Goal: Task Accomplishment & Management: Complete application form

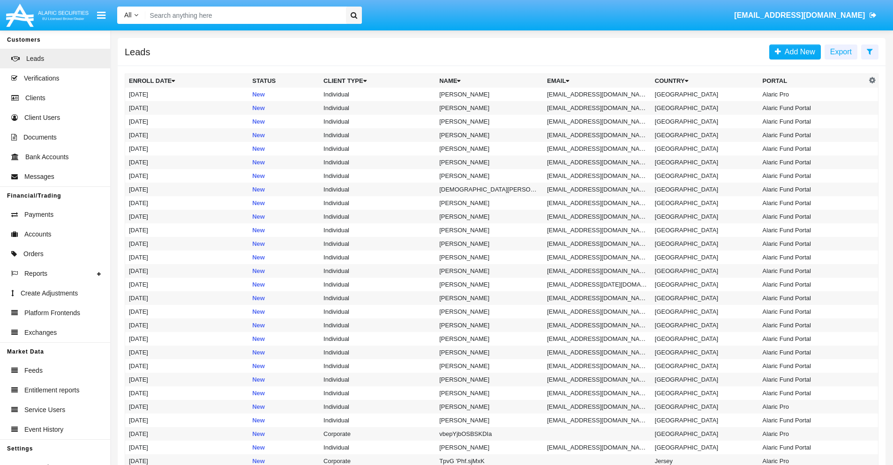
click at [869, 51] on icon at bounding box center [869, 51] width 6 height 7
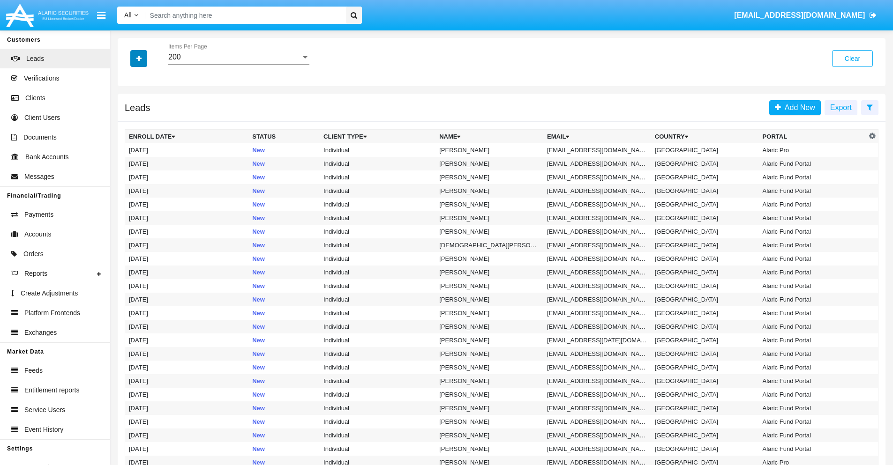
click at [139, 58] on icon "button" at bounding box center [138, 58] width 5 height 7
click at [146, 119] on span "Email" at bounding box center [145, 118] width 19 height 11
click at [129, 122] on input "Email" at bounding box center [128, 122] width 0 height 0
checkbox input "true"
click at [139, 58] on icon "button" at bounding box center [138, 58] width 5 height 7
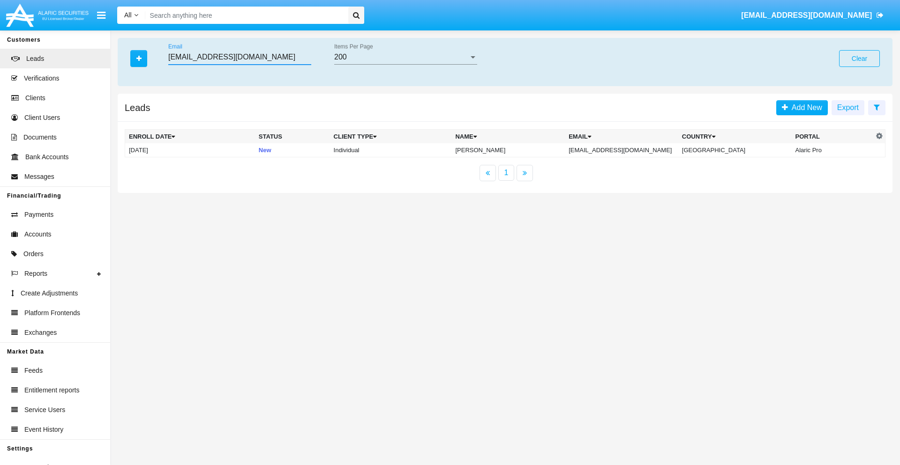
type input "[EMAIL_ADDRESS][DOMAIN_NAME]"
click at [629, 150] on td "[EMAIL_ADDRESS][DOMAIN_NAME]" at bounding box center [621, 150] width 113 height 14
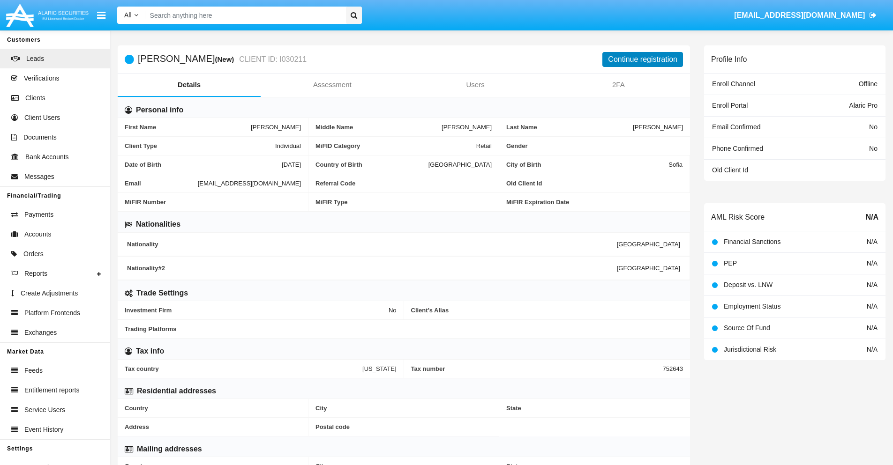
click at [642, 59] on button "Continue registration" at bounding box center [642, 59] width 81 height 15
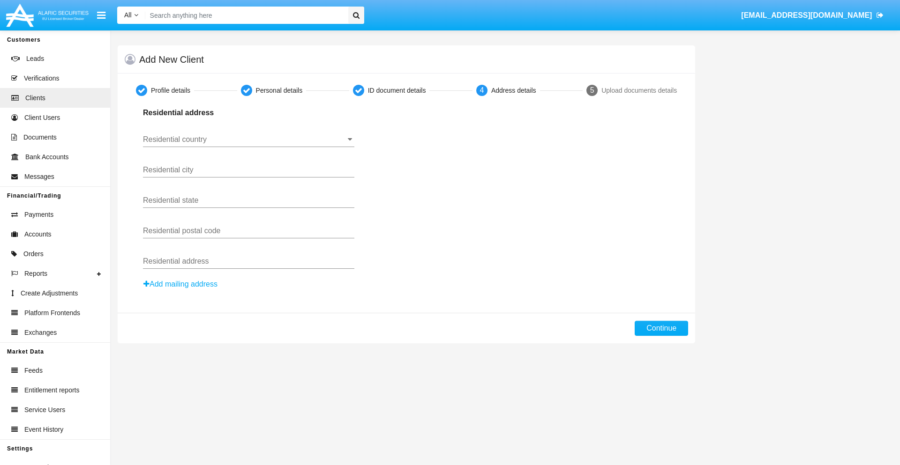
click at [248, 140] on input "Residential country" at bounding box center [248, 139] width 211 height 8
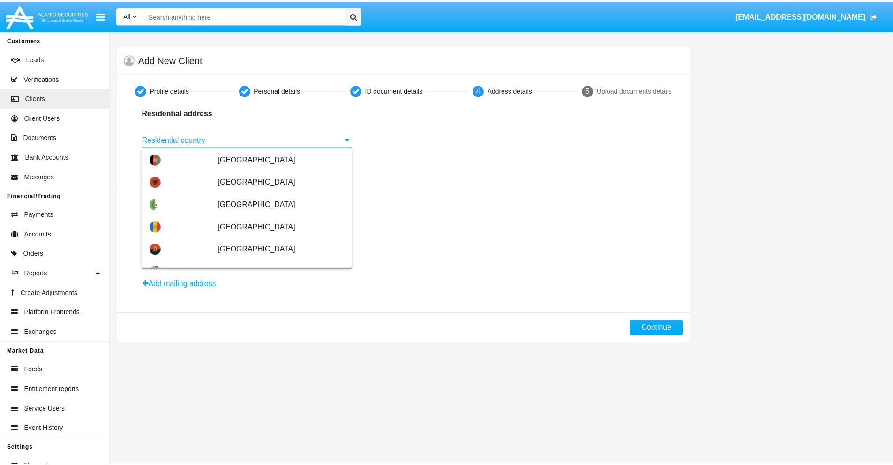
scroll to position [555, 0]
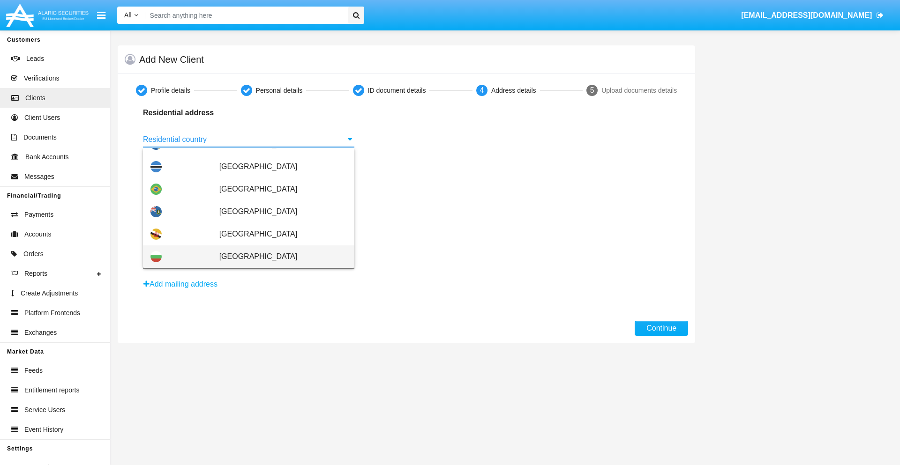
click at [278, 257] on span "[GEOGRAPHIC_DATA]" at bounding box center [282, 257] width 127 height 22
type input "[GEOGRAPHIC_DATA]"
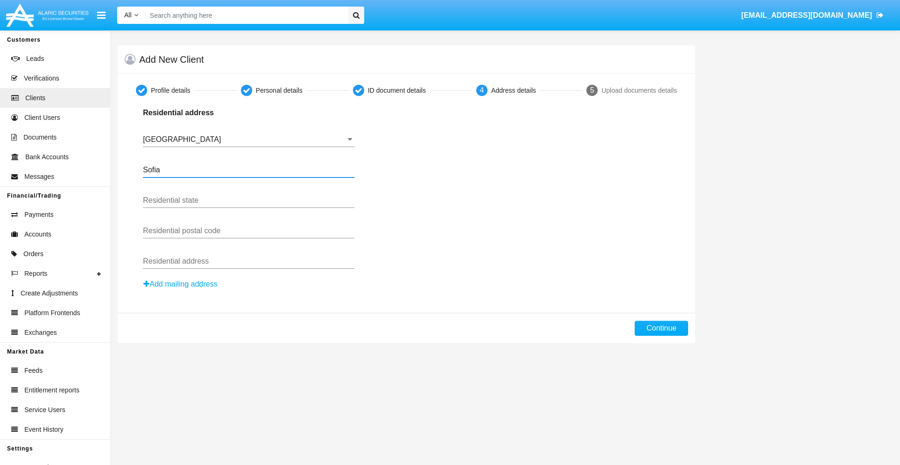
type input "Sofia"
type input "1000"
type input "[PERSON_NAME]"
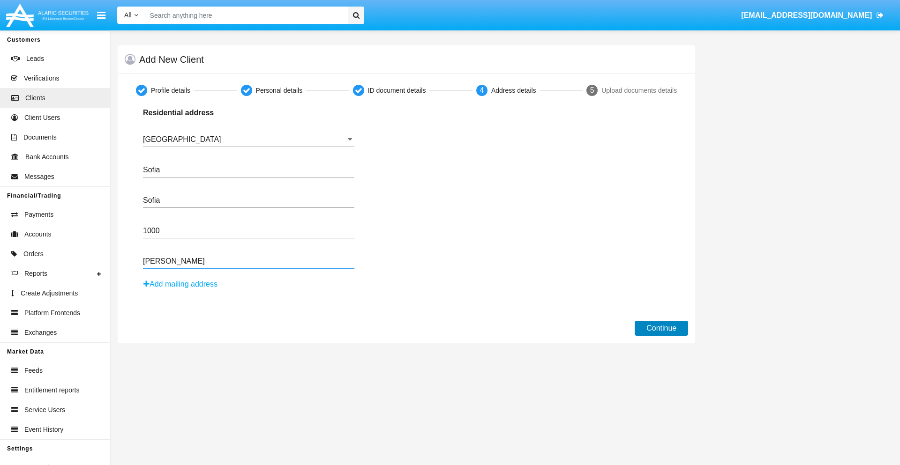
click at [661, 329] on button "Continue" at bounding box center [661, 328] width 53 height 15
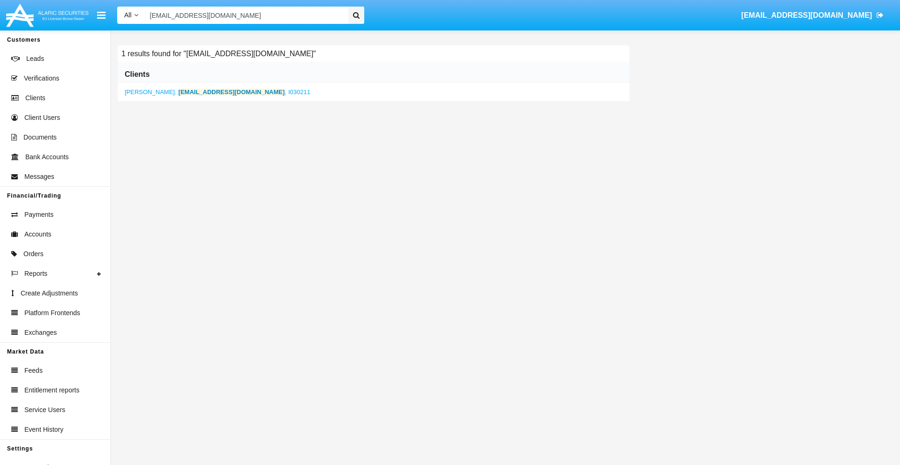
type input "[EMAIL_ADDRESS][DOMAIN_NAME]"
click at [198, 92] on b "[EMAIL_ADDRESS][DOMAIN_NAME]" at bounding box center [232, 92] width 106 height 7
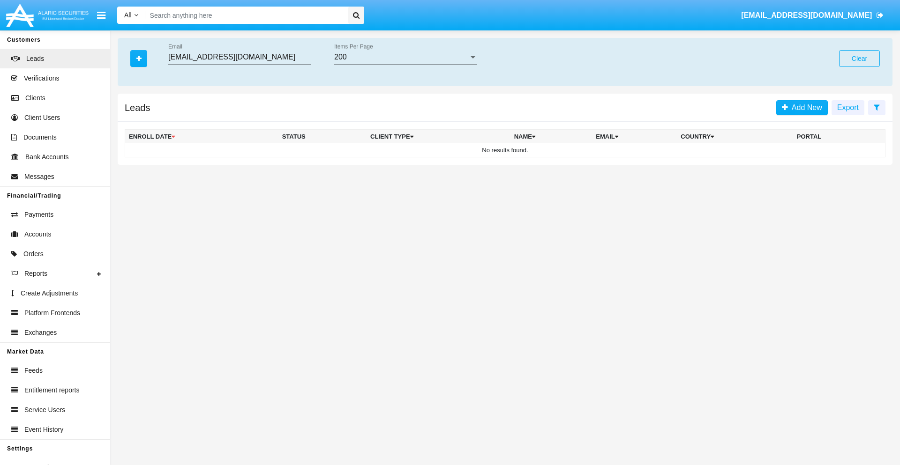
click at [859, 59] on button "Clear" at bounding box center [859, 58] width 41 height 17
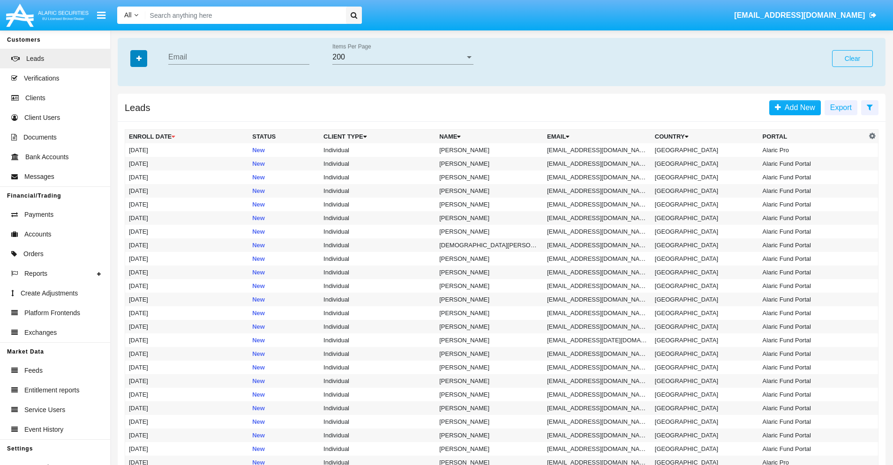
click at [139, 58] on icon "button" at bounding box center [138, 58] width 5 height 7
type input "tq@3k5aj-s021zc.hk"
click at [600, 150] on td "tq@3k5aj-s021zc.hk" at bounding box center [597, 150] width 108 height 14
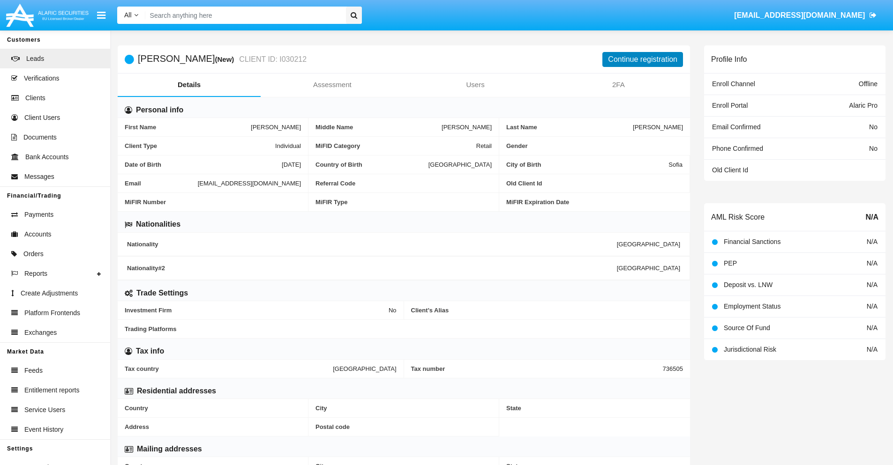
click at [642, 59] on button "Continue registration" at bounding box center [642, 59] width 81 height 15
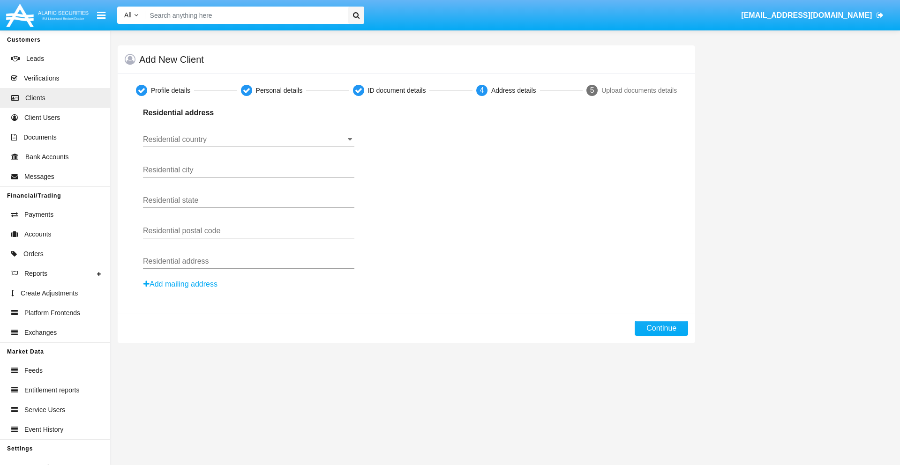
click at [181, 284] on button "Add mailing address" at bounding box center [180, 284] width 75 height 12
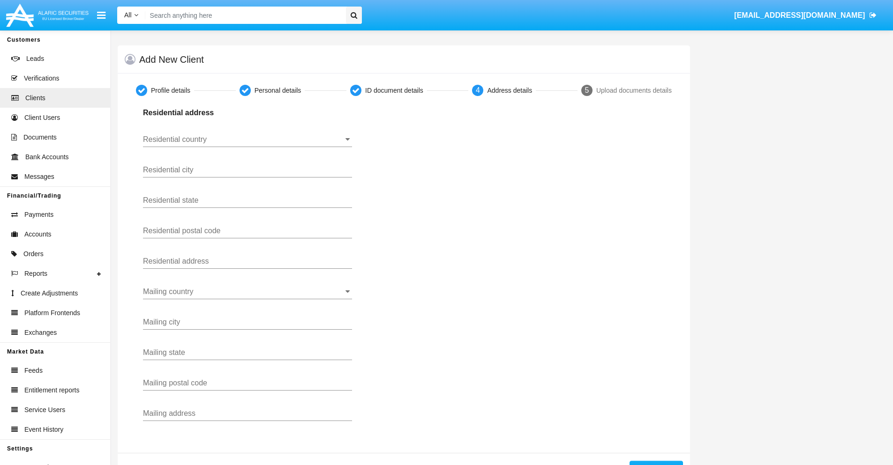
click at [247, 140] on input "Residential country" at bounding box center [247, 139] width 209 height 8
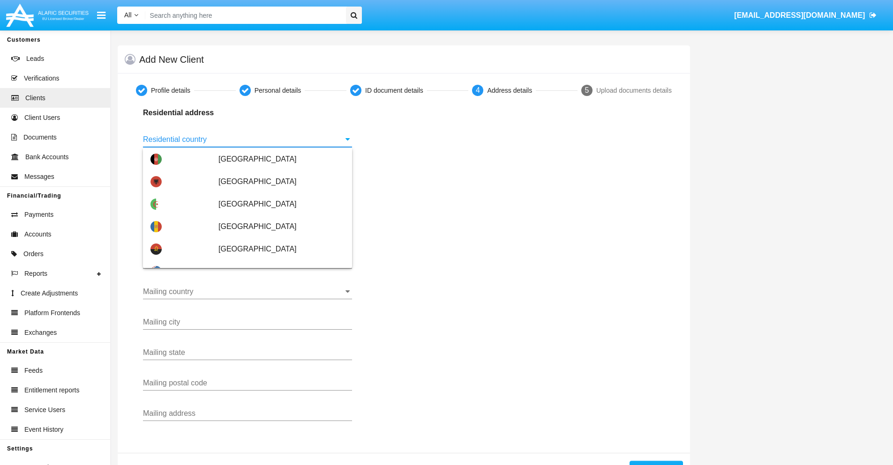
scroll to position [555, 0]
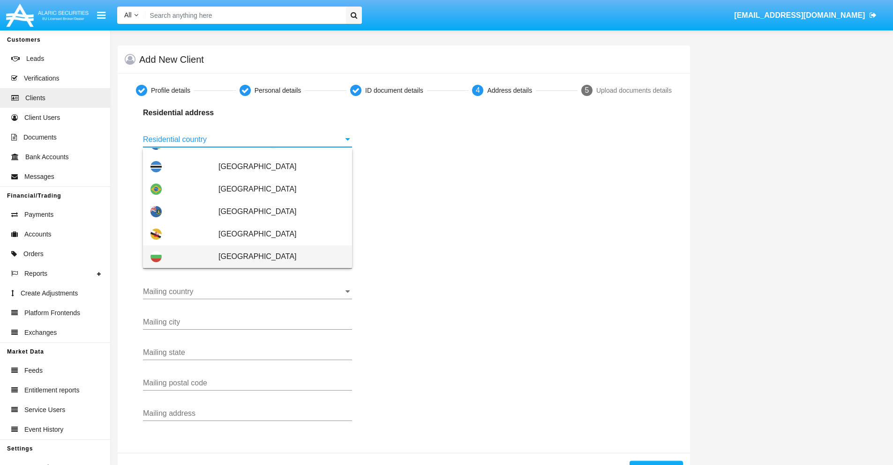
click at [276, 257] on span "[GEOGRAPHIC_DATA]" at bounding box center [281, 257] width 126 height 22
type input "[GEOGRAPHIC_DATA]"
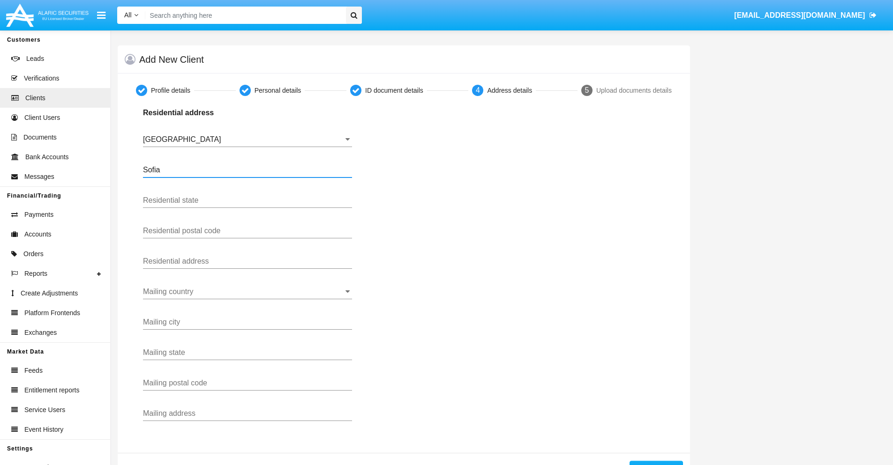
type input "Sofia"
type input "1000"
type input "Vasil Levski"
click at [247, 292] on input "Mailing country" at bounding box center [247, 292] width 209 height 8
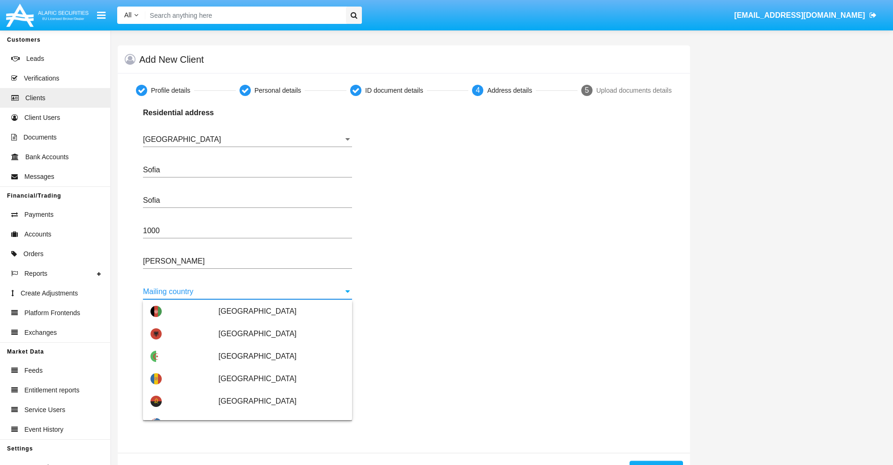
scroll to position [45, 0]
click at [276, 413] on span "[GEOGRAPHIC_DATA]" at bounding box center [281, 424] width 126 height 22
type input "[GEOGRAPHIC_DATA]"
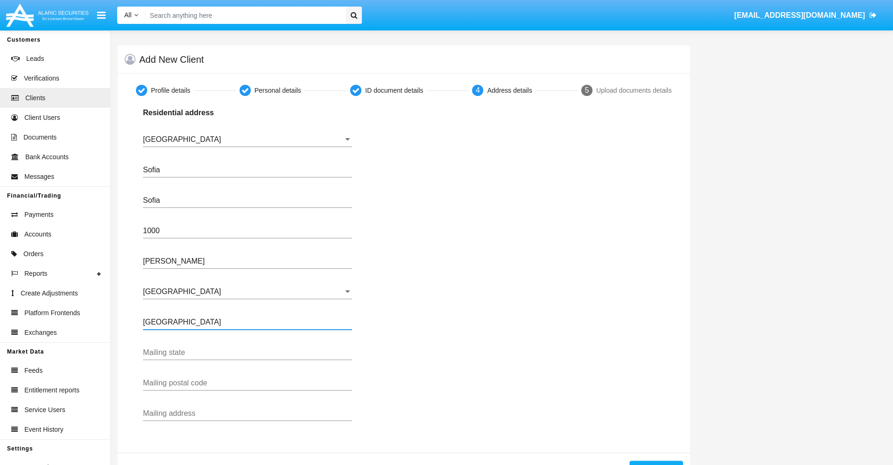
type input "Buenos Aires"
type input "7777"
type input "Test Mail Address"
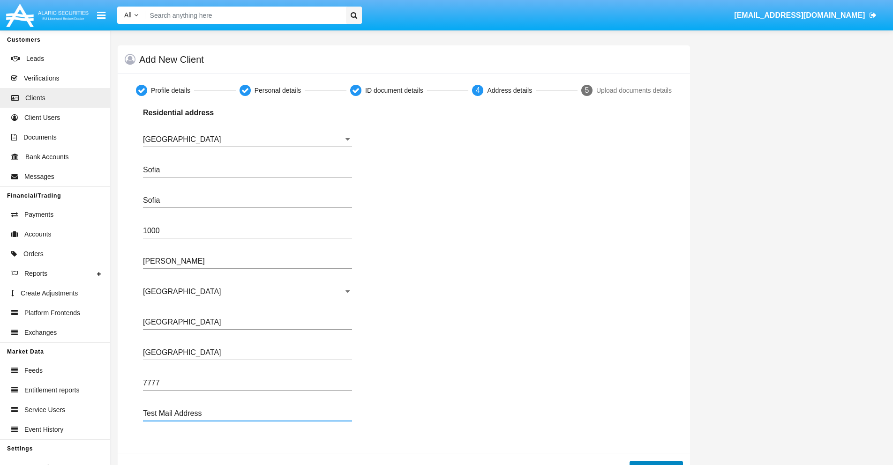
click at [656, 463] on button "Continue" at bounding box center [655, 468] width 53 height 15
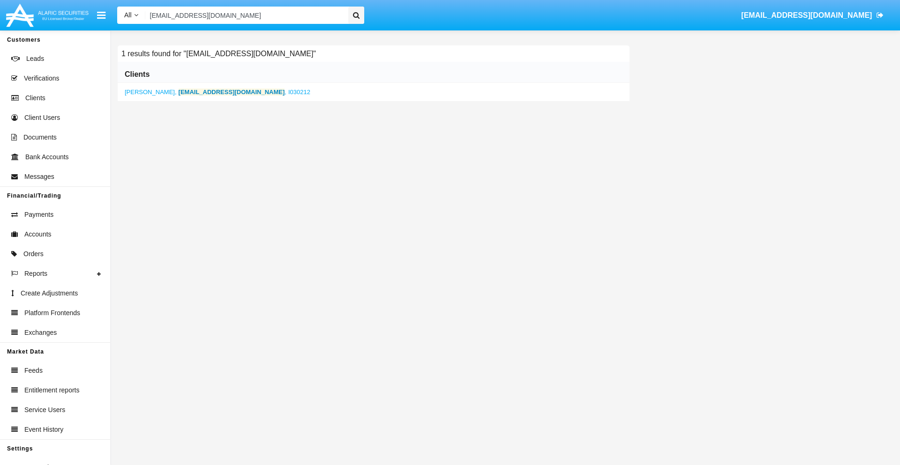
type input "tq@3k5aj-s021zc.hk"
click at [196, 92] on b "tq@3k5aj-s021zc.hk" at bounding box center [232, 92] width 106 height 7
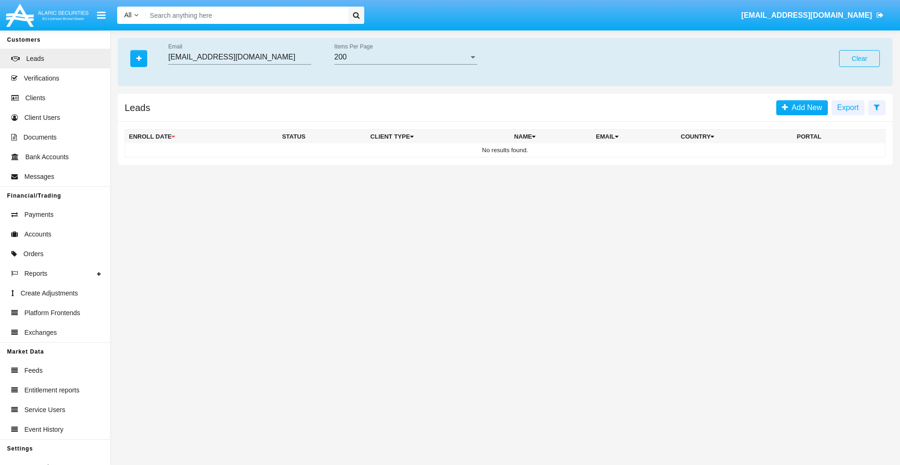
click at [859, 59] on button "Clear" at bounding box center [859, 58] width 41 height 17
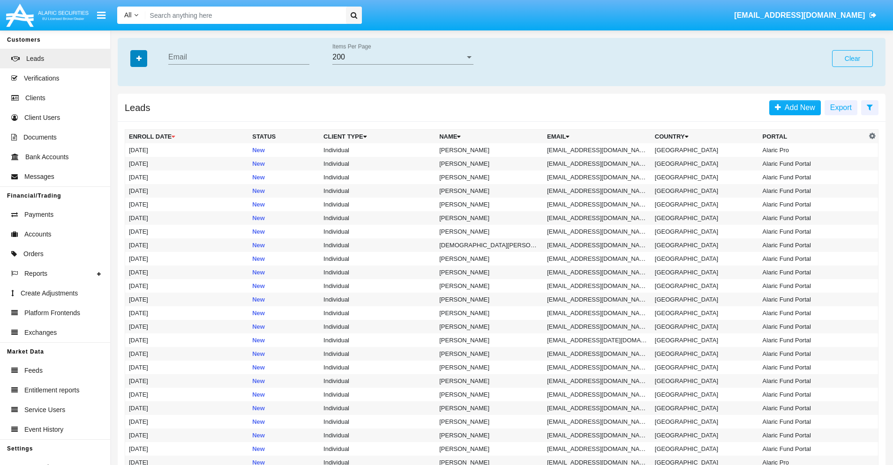
click at [139, 58] on icon "button" at bounding box center [138, 58] width 5 height 7
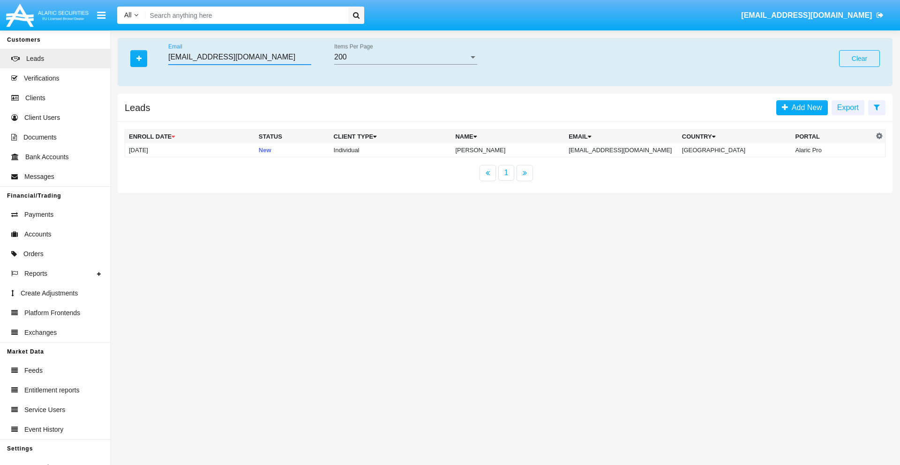
type input "1j-4q817@1518gz.gov"
click at [629, 150] on td "1j-4q817@1518gz.gov" at bounding box center [621, 150] width 113 height 14
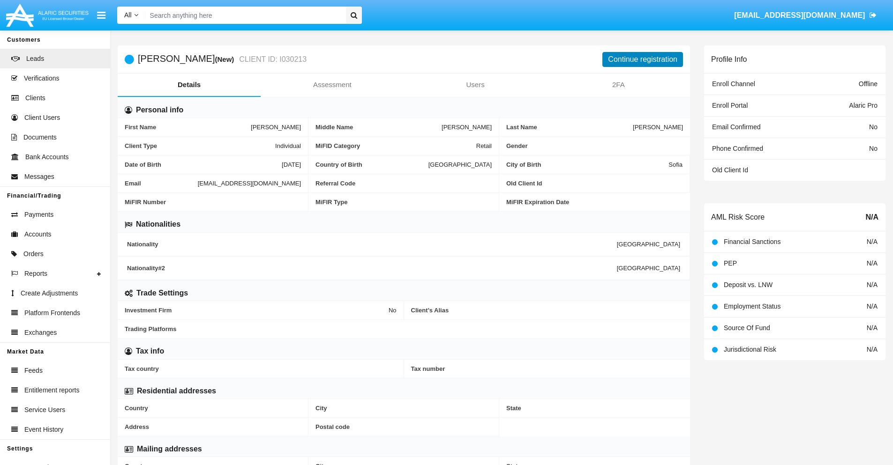
click at [642, 59] on button "Continue registration" at bounding box center [642, 59] width 81 height 15
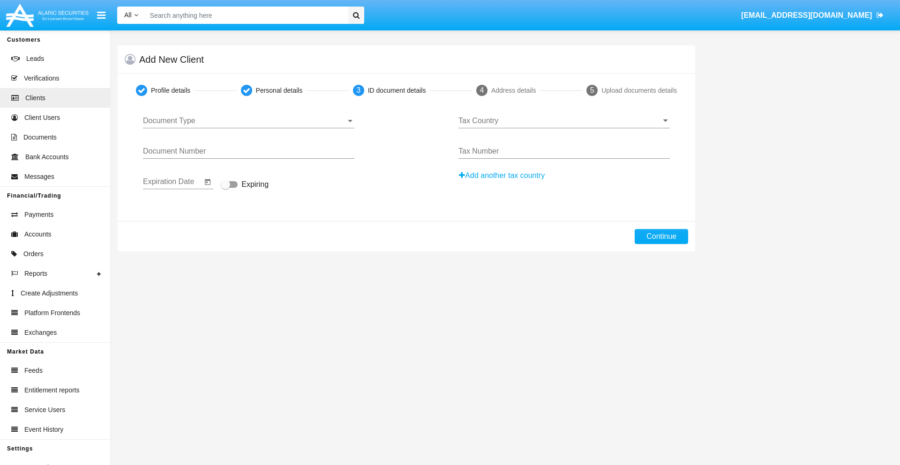
click at [248, 121] on span "Document Type" at bounding box center [244, 121] width 203 height 8
click at [248, 128] on span "Passport" at bounding box center [248, 128] width 211 height 22
type input "MbRuPMAihwjKZkb"
click at [245, 185] on span "Expiring" at bounding box center [254, 184] width 27 height 11
click at [225, 188] on input "Expiring" at bounding box center [225, 188] width 0 height 0
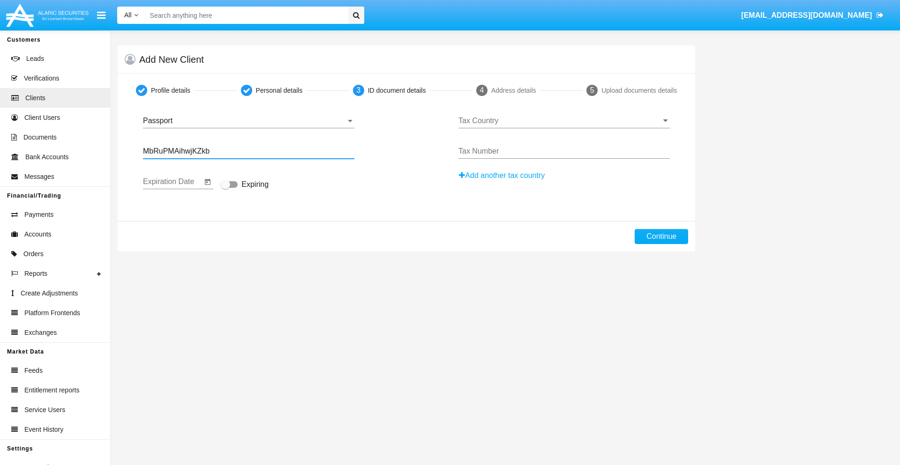
checkbox input "true"
click at [564, 121] on input "Tax Country" at bounding box center [563, 121] width 211 height 8
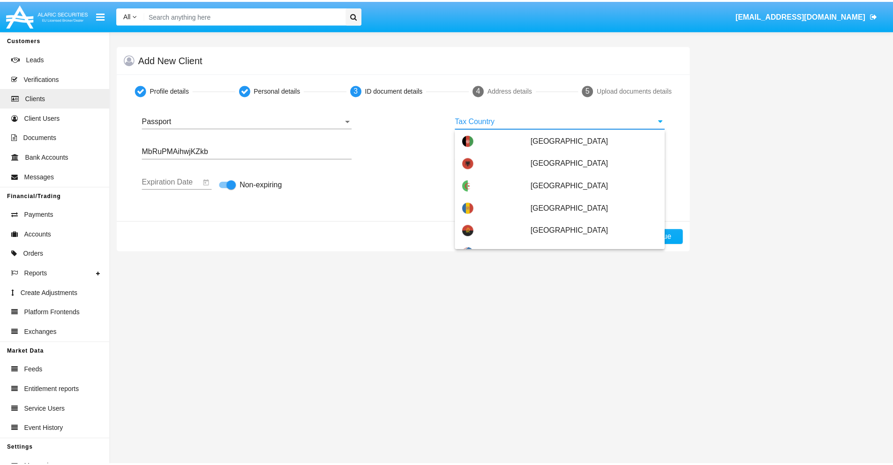
scroll to position [1725, 0]
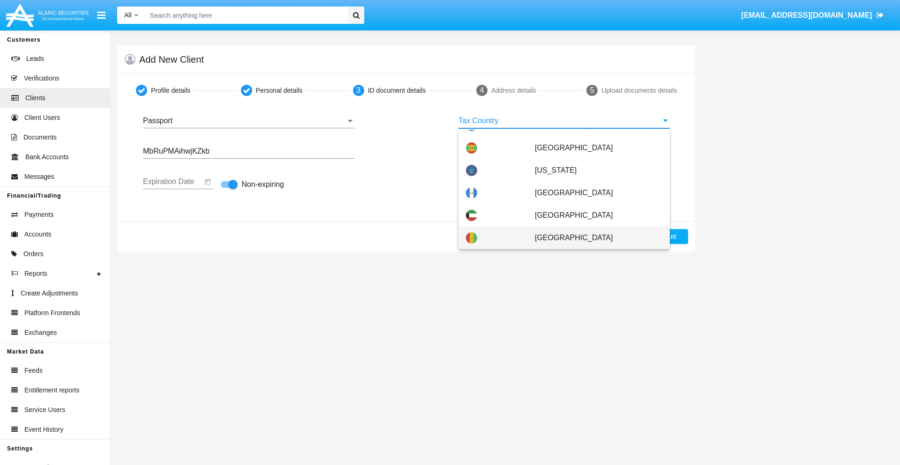
click at [593, 238] on span "[GEOGRAPHIC_DATA]" at bounding box center [598, 238] width 127 height 22
type input "[GEOGRAPHIC_DATA]"
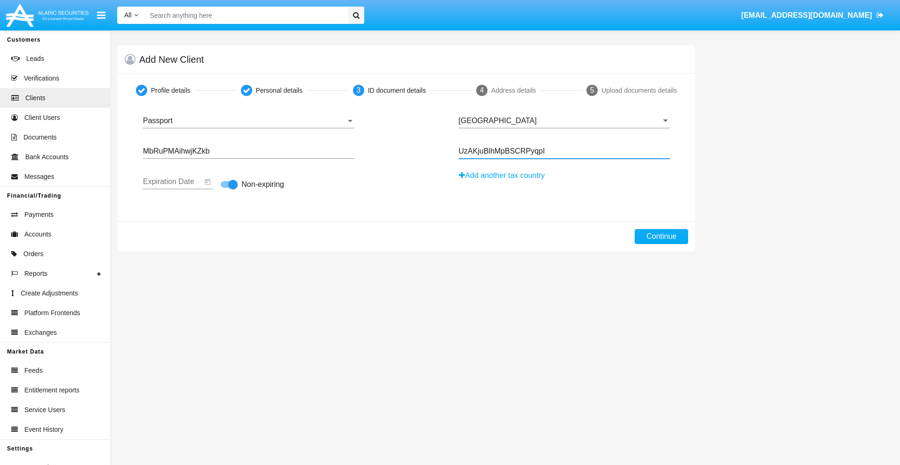
type input "UzAKjuBlhMpBSCRPyqpI"
click at [661, 237] on button "Continue" at bounding box center [661, 236] width 53 height 15
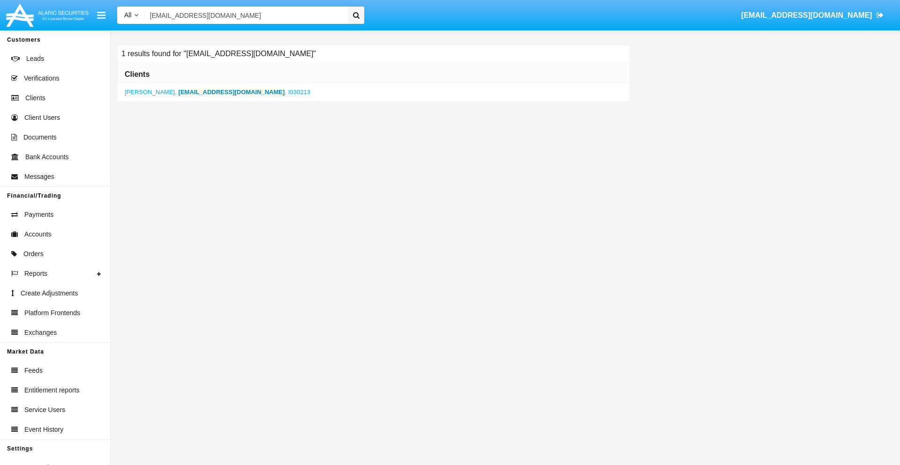
type input "[EMAIL_ADDRESS][DOMAIN_NAME]"
click at [196, 92] on b "[EMAIL_ADDRESS][DOMAIN_NAME]" at bounding box center [232, 92] width 106 height 7
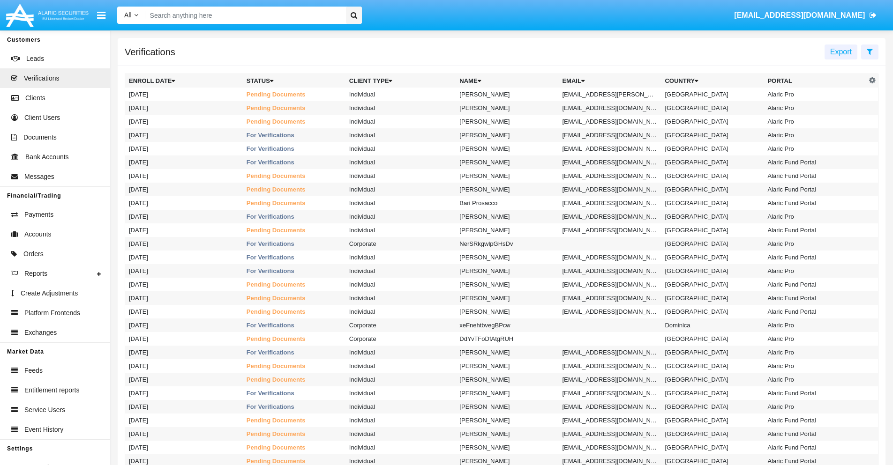
click at [869, 51] on icon at bounding box center [869, 51] width 6 height 7
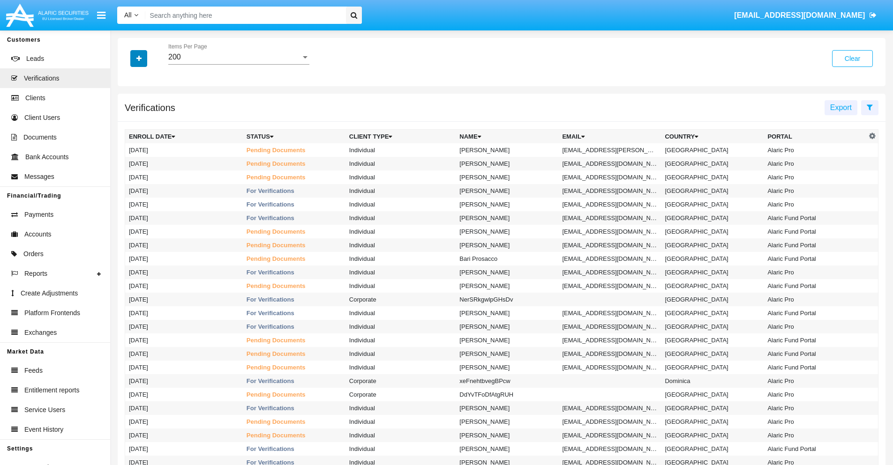
click at [139, 58] on icon "button" at bounding box center [138, 58] width 5 height 7
click at [146, 132] on span "Email" at bounding box center [145, 132] width 19 height 11
click at [129, 136] on input "Email" at bounding box center [128, 136] width 0 height 0
checkbox input "true"
click at [139, 58] on icon "button" at bounding box center [138, 58] width 5 height 7
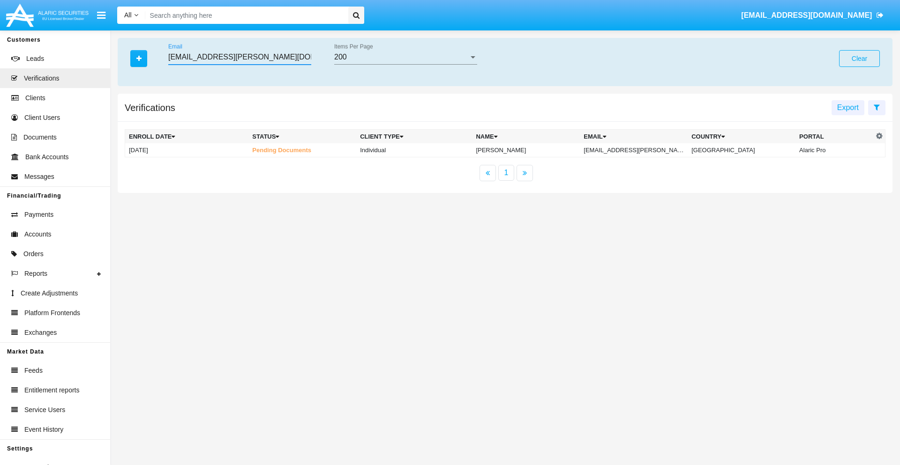
type input "0e6p2k-edw@oqj5to-qy.ph"
click at [640, 150] on td "0e6p2k-edw@oqj5to-qy.ph" at bounding box center [634, 150] width 108 height 14
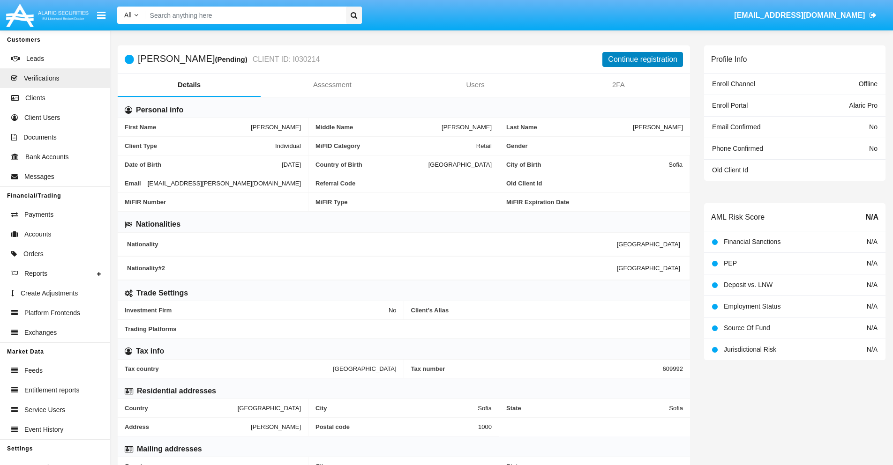
click at [642, 59] on button "Continue registration" at bounding box center [642, 59] width 81 height 15
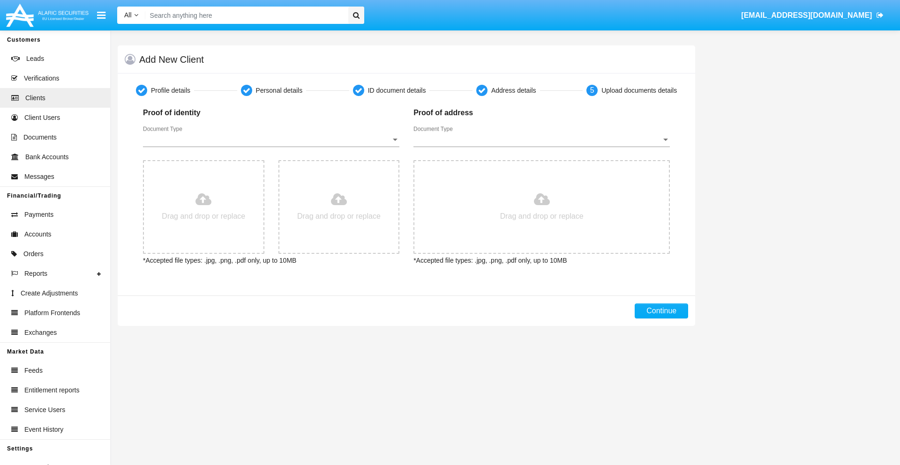
click at [271, 140] on span "Document Type" at bounding box center [267, 139] width 248 height 8
click at [271, 147] on span "Passport" at bounding box center [271, 146] width 256 height 22
type input "C:\fakepath\passport.png"
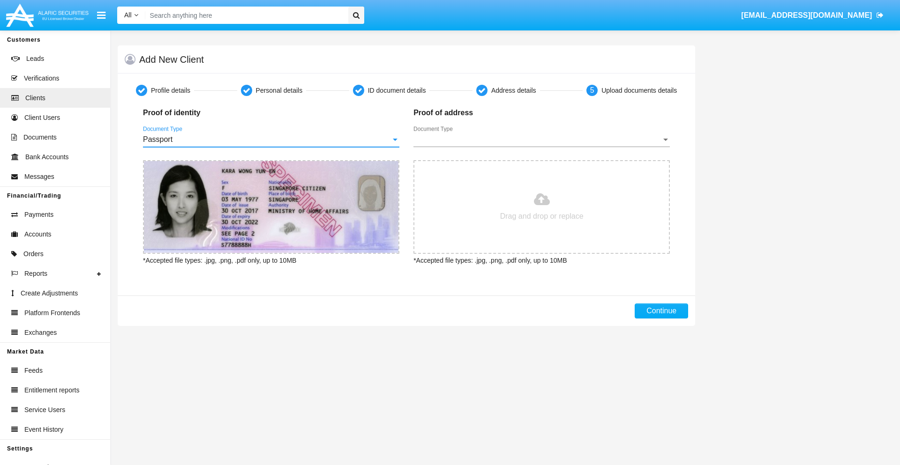
click at [541, 140] on span "Document Type" at bounding box center [537, 139] width 248 height 8
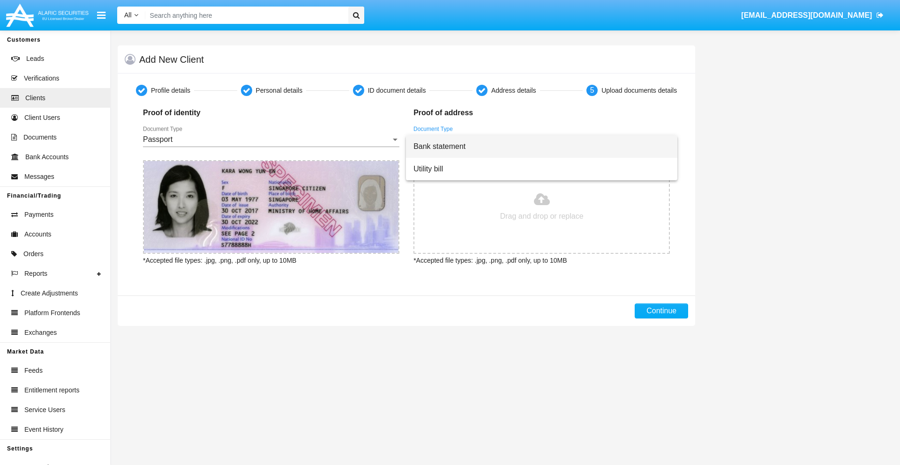
click at [541, 147] on span "Bank statement" at bounding box center [541, 146] width 256 height 22
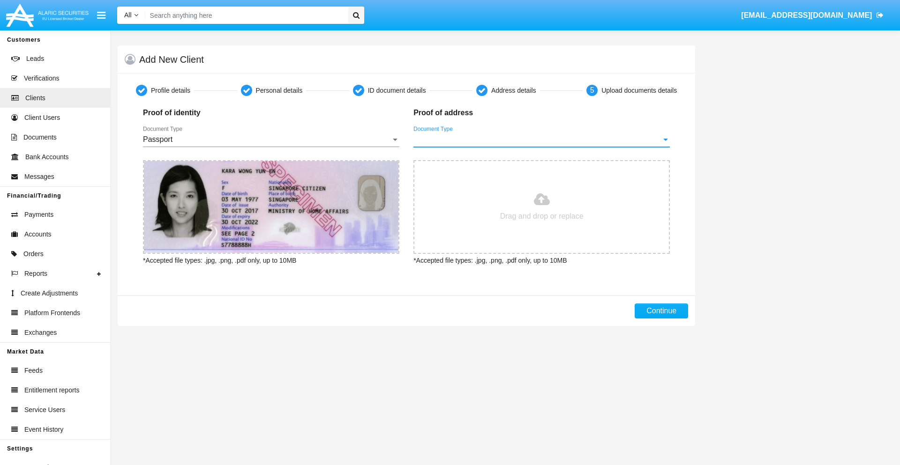
type input "C:\fakepath\bank-statement.png"
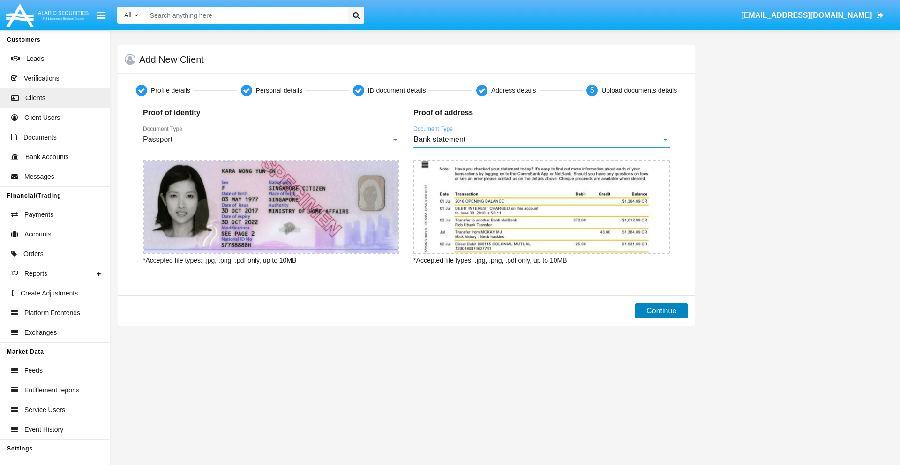
click at [661, 311] on button "Continue" at bounding box center [661, 311] width 53 height 15
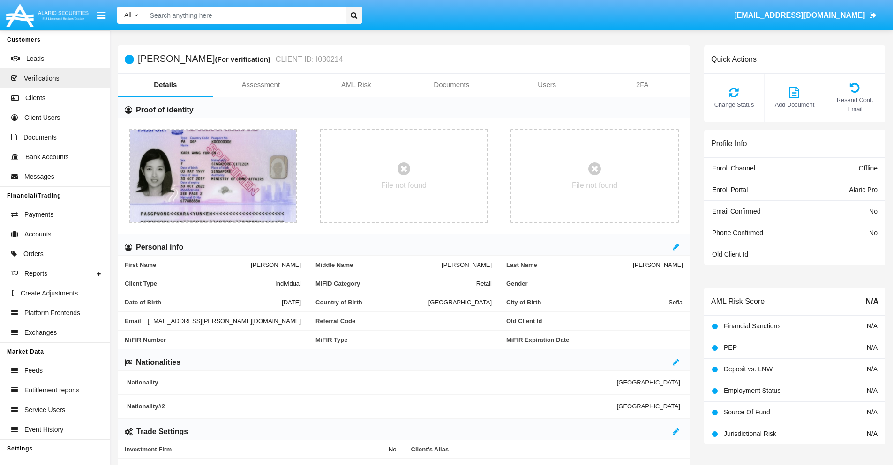
click at [451, 85] on link "Documents" at bounding box center [452, 85] width 96 height 22
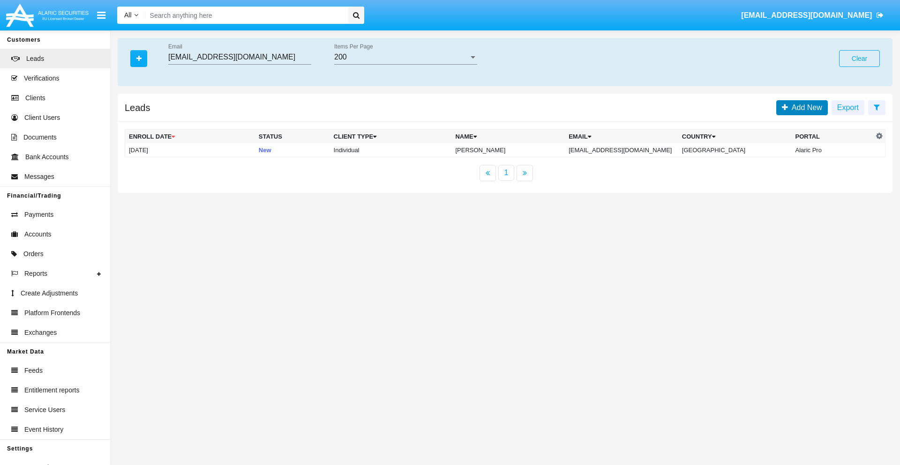
click at [805, 107] on span "Add New" at bounding box center [805, 108] width 34 height 8
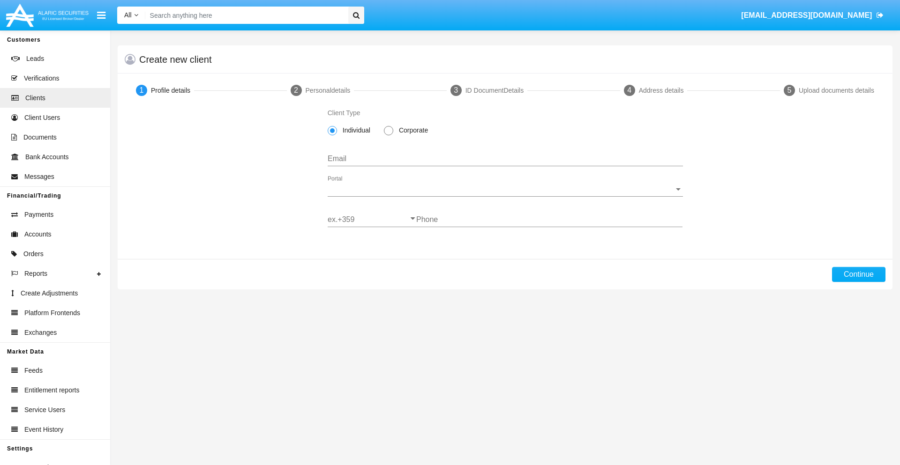
click at [354, 130] on span "Individual" at bounding box center [355, 131] width 36 height 10
click at [332, 135] on input "Individual" at bounding box center [332, 135] width 0 height 0
type input "[EMAIL_ADDRESS][DOMAIN_NAME]"
click at [505, 189] on span "Portal" at bounding box center [501, 189] width 347 height 8
click at [501, 196] on span "Alaric Pro" at bounding box center [505, 196] width 355 height 22
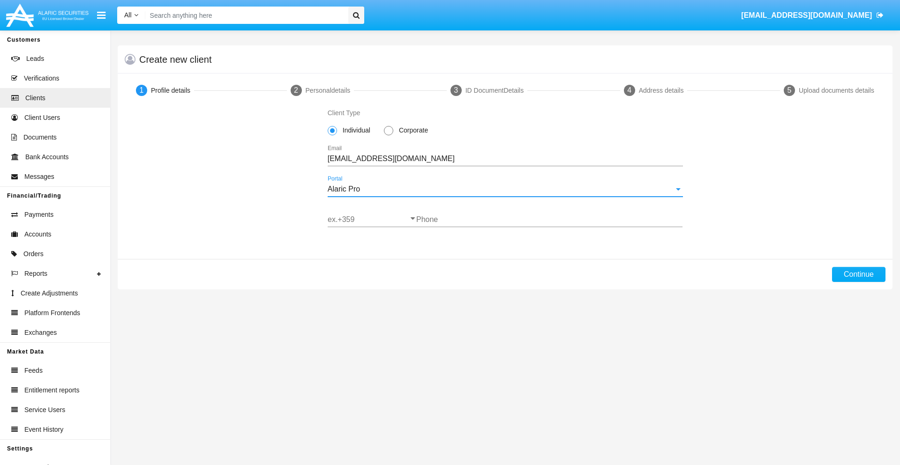
click at [372, 220] on input "ex.+359" at bounding box center [372, 220] width 89 height 8
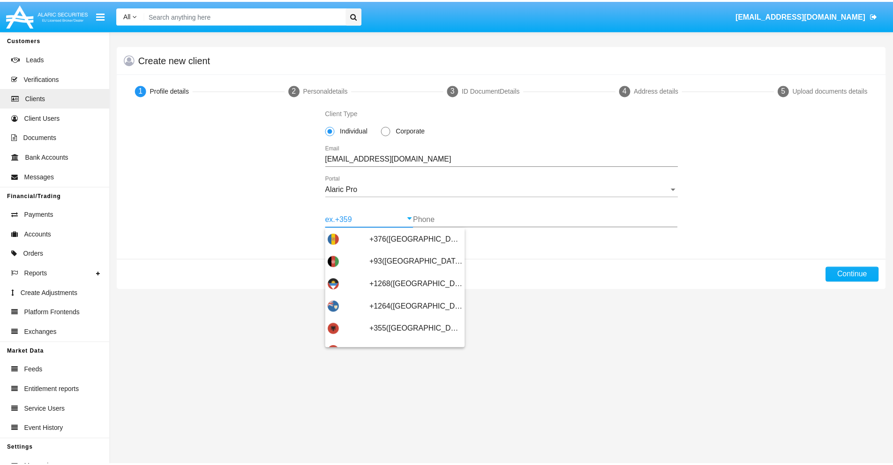
scroll to position [307, 0]
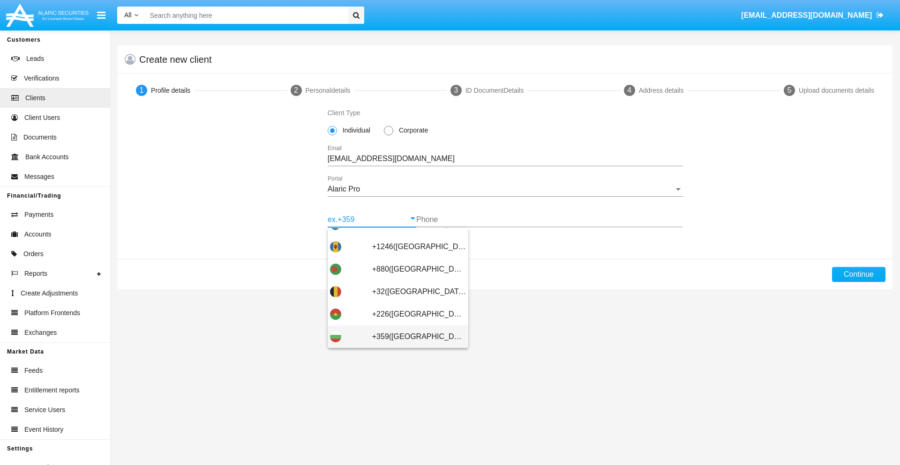
click at [411, 337] on span "+359([GEOGRAPHIC_DATA])" at bounding box center [419, 337] width 94 height 22
type input "+359([GEOGRAPHIC_DATA])"
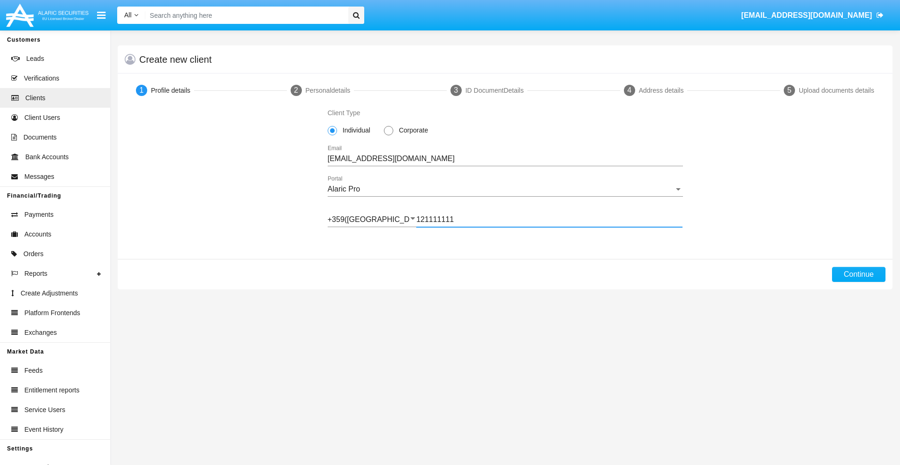
type input "121111111"
click at [858, 275] on button "Continue" at bounding box center [858, 274] width 53 height 15
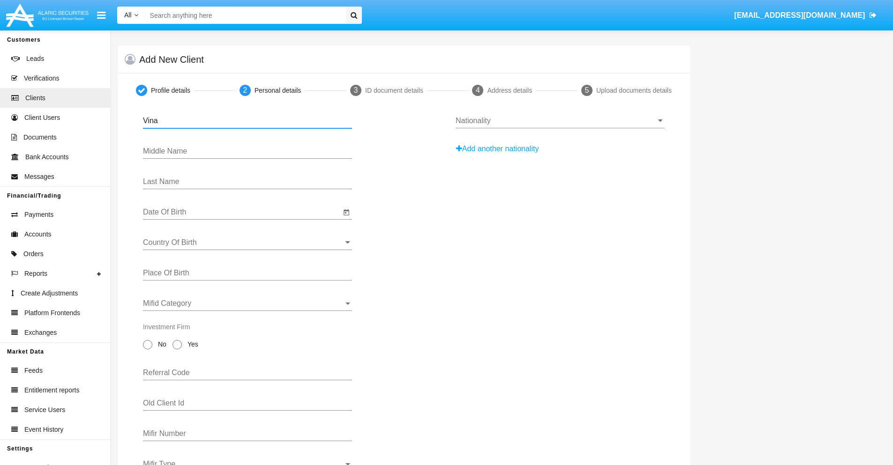
type input "Vina"
type input "[DEMOGRAPHIC_DATA]"
type input "[PERSON_NAME]"
click at [242, 212] on input "Date Of Birth" at bounding box center [242, 212] width 198 height 8
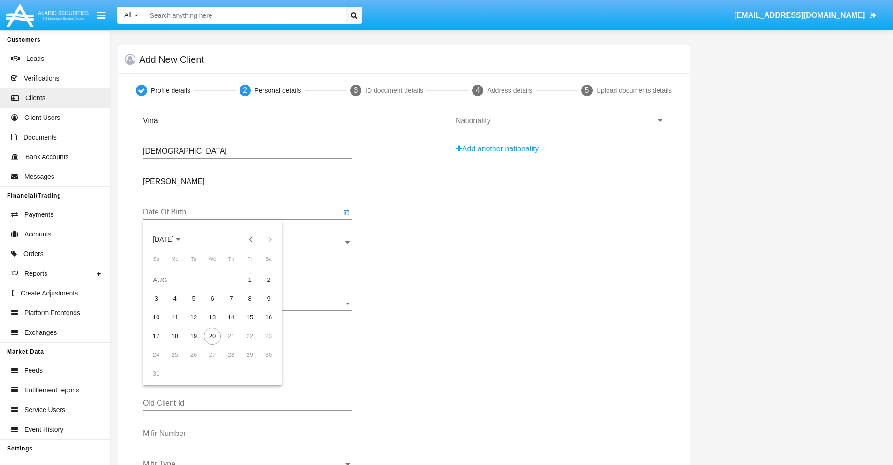
click at [172, 239] on span "[DATE]" at bounding box center [163, 239] width 21 height 7
click at [251, 239] on button "Previous 20 years" at bounding box center [251, 239] width 19 height 19
click at [229, 362] on div "2000" at bounding box center [229, 362] width 30 height 17
click at [163, 287] on div "JAN" at bounding box center [164, 287] width 30 height 17
click at [269, 280] on div "1" at bounding box center [268, 280] width 17 height 17
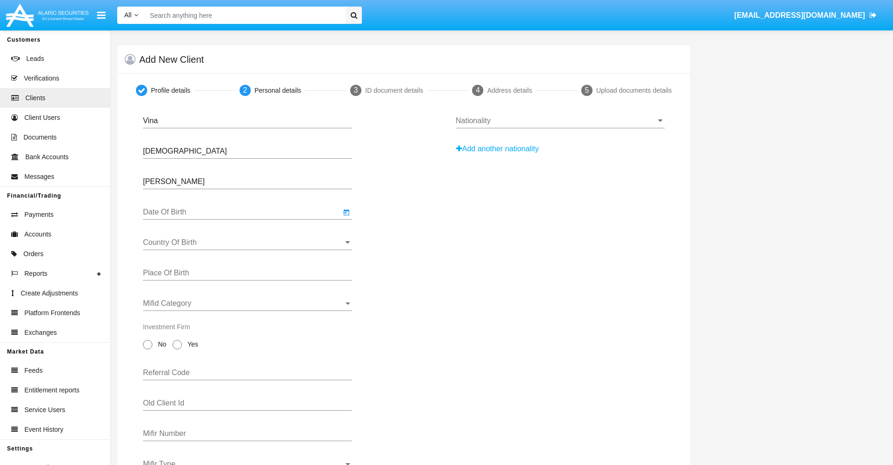
type input "[DATE]"
click at [247, 243] on input "Country Of Birth" at bounding box center [247, 243] width 209 height 8
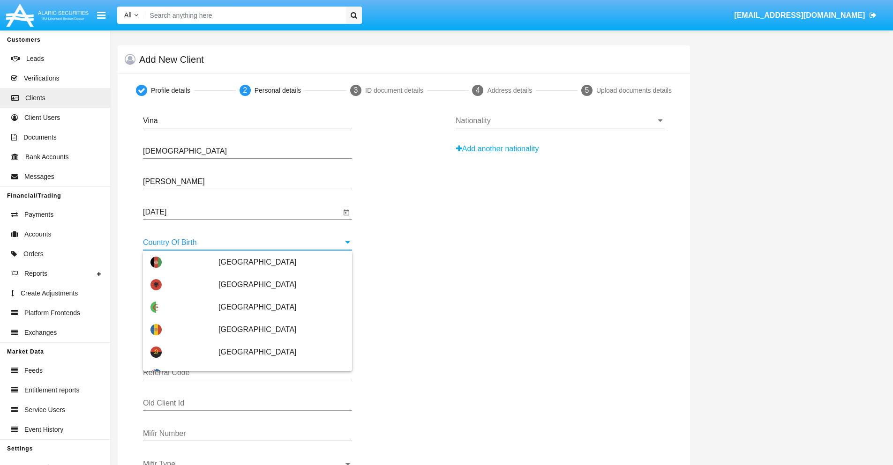
type input "[GEOGRAPHIC_DATA]"
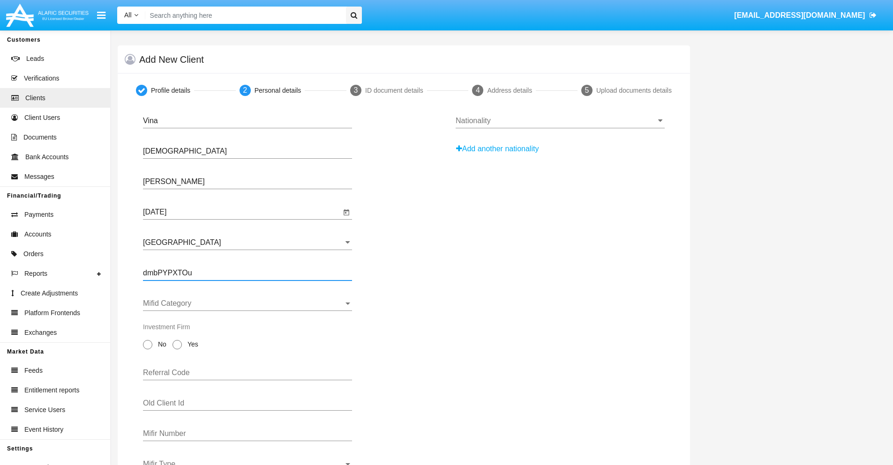
type input "dmbPYPXTOu"
click at [247, 304] on span "Mifid Category" at bounding box center [243, 303] width 201 height 8
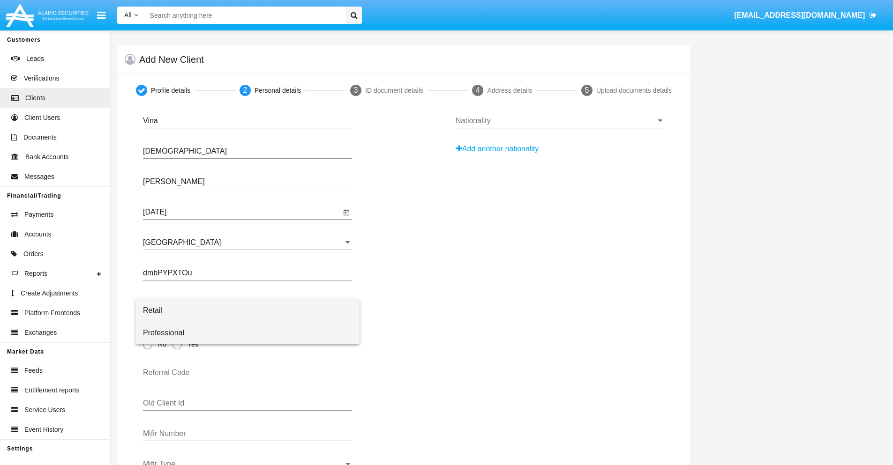
click at [247, 333] on span "Professional" at bounding box center [247, 333] width 209 height 22
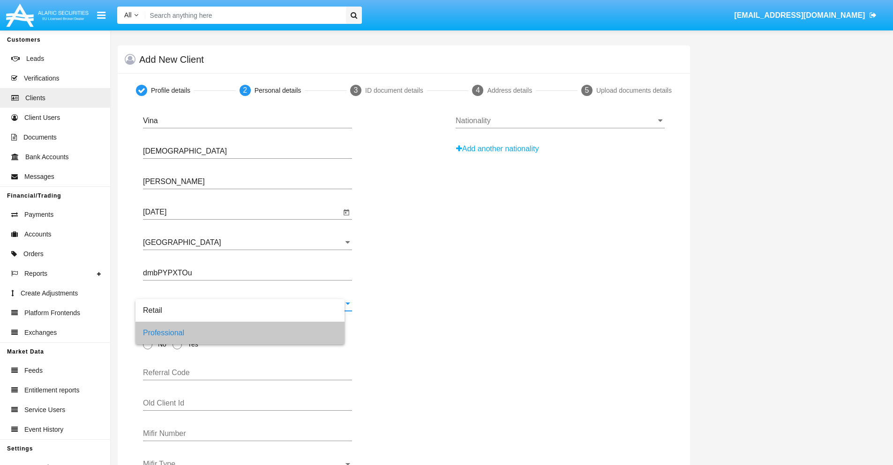
click at [160, 344] on span "No" at bounding box center [160, 345] width 16 height 10
click at [148, 350] on input "No" at bounding box center [147, 350] width 0 height 0
radio input "true"
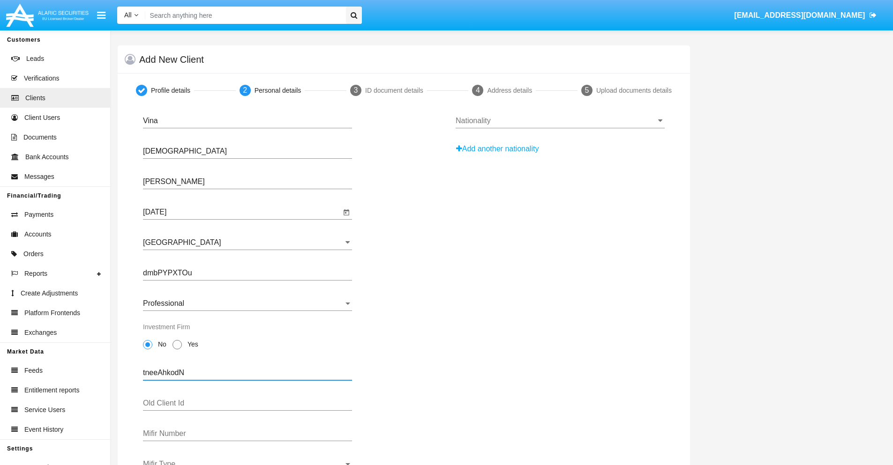
type input "tneeAhkodN"
type input "pGQbYXOrdU"
type input "sG3Fo3qA"
click at [247, 463] on span "Mifir Type" at bounding box center [243, 464] width 201 height 8
click at [247, 435] on span "CONCAT" at bounding box center [247, 435] width 209 height 22
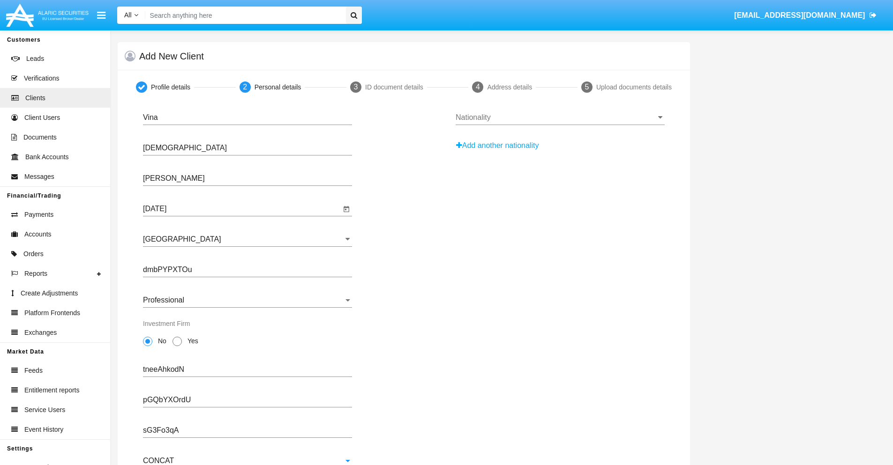
scroll to position [34, 0]
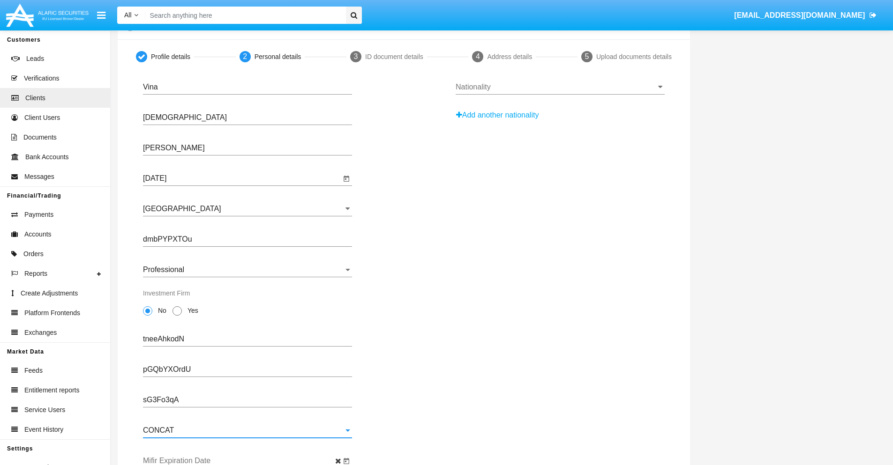
click at [242, 461] on input "Mifir Expiration Date" at bounding box center [242, 461] width 198 height 8
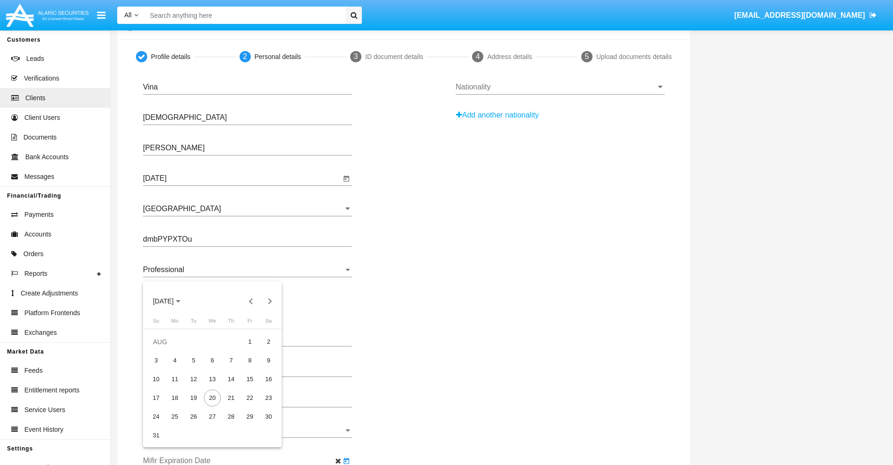
click at [172, 301] on span "[DATE]" at bounding box center [163, 301] width 21 height 7
click at [229, 387] on div "2030" at bounding box center [229, 386] width 30 height 17
click at [163, 349] on div "JAN" at bounding box center [164, 349] width 30 height 17
click at [194, 360] on div "1" at bounding box center [193, 360] width 17 height 17
type input "[DATE]"
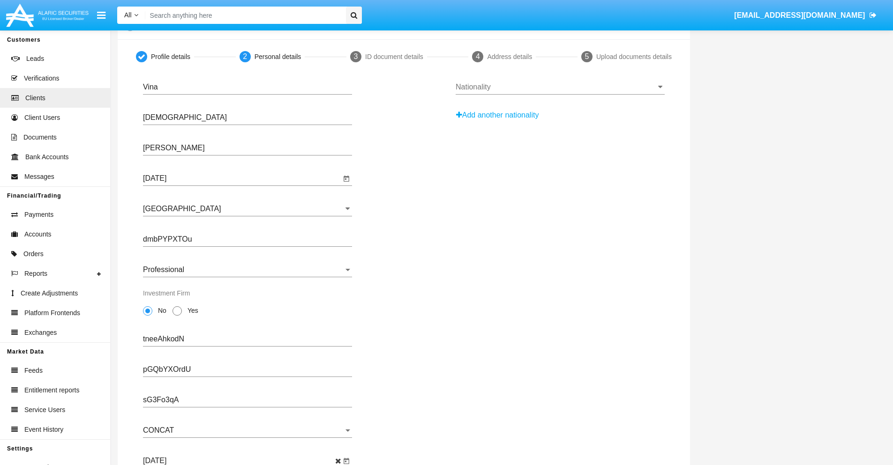
scroll to position [0, 0]
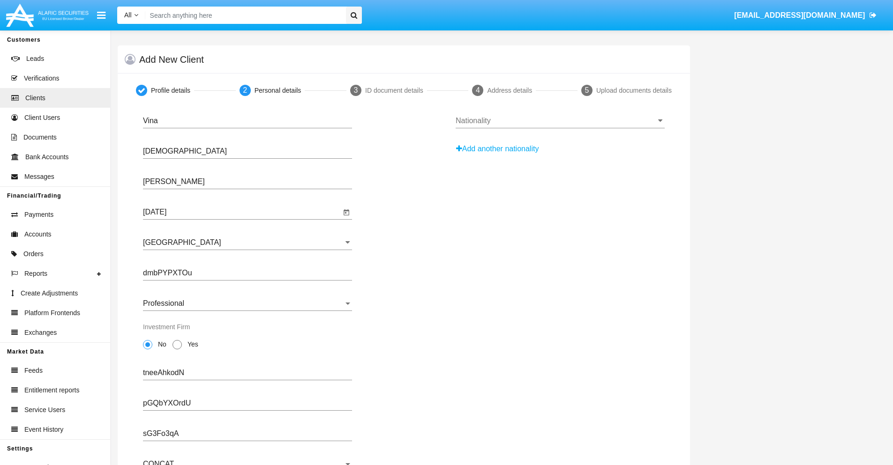
click at [560, 121] on input "Nationality" at bounding box center [560, 121] width 209 height 8
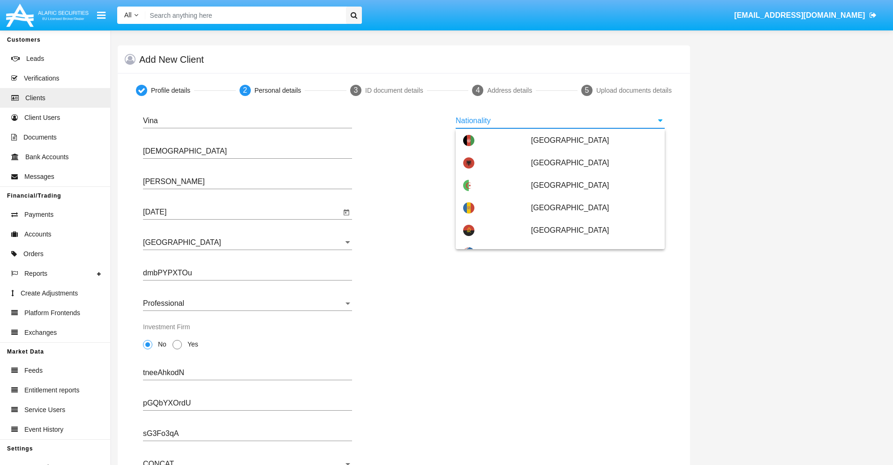
scroll to position [555, 0]
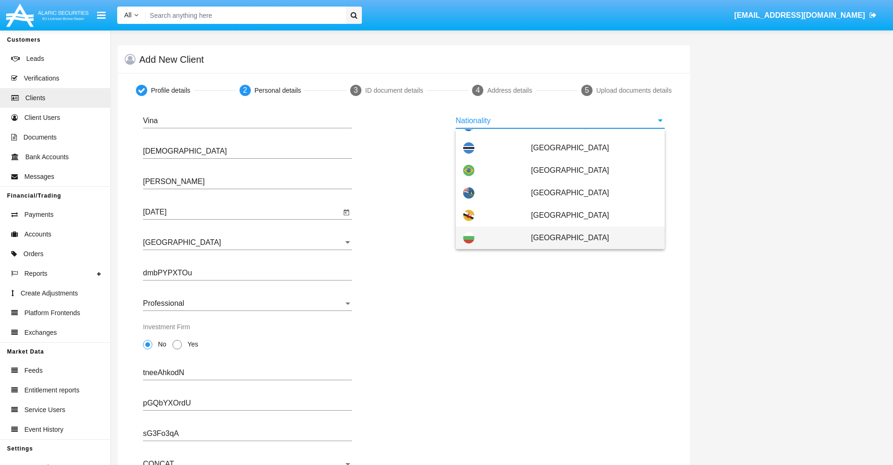
click at [589, 238] on span "[GEOGRAPHIC_DATA]" at bounding box center [594, 238] width 126 height 22
type input "[GEOGRAPHIC_DATA]"
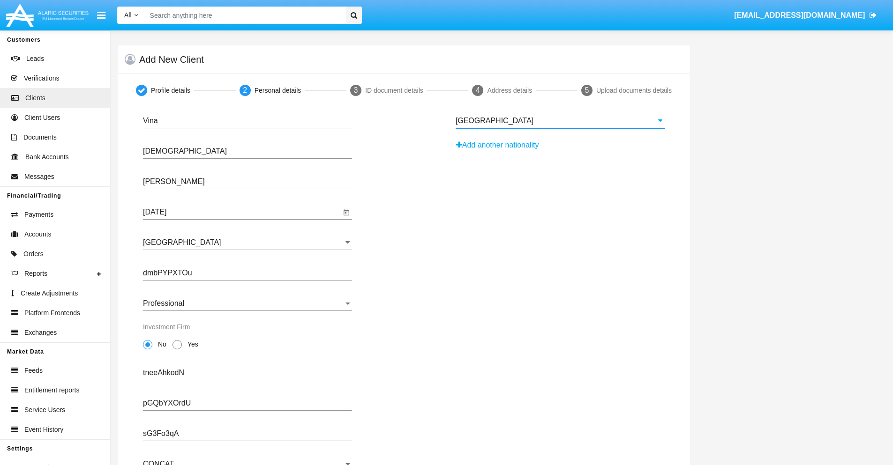
click at [500, 145] on button "Add another nationality" at bounding box center [500, 145] width 89 height 15
click at [560, 151] on input "Nationality #1" at bounding box center [560, 151] width 209 height 8
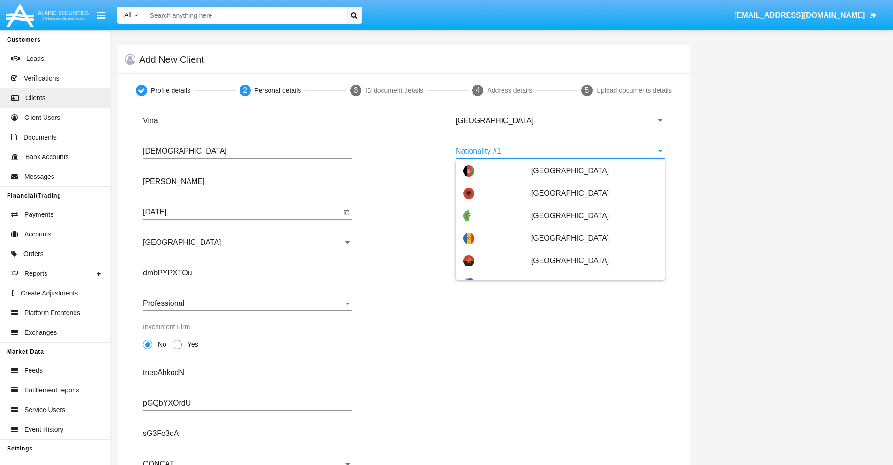
scroll to position [4176, 0]
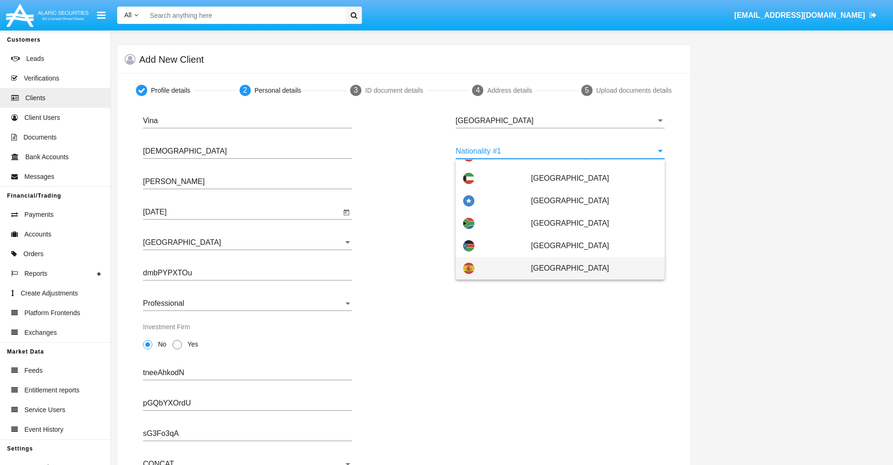
click at [589, 269] on span "[GEOGRAPHIC_DATA]" at bounding box center [594, 268] width 126 height 22
type input "[GEOGRAPHIC_DATA]"
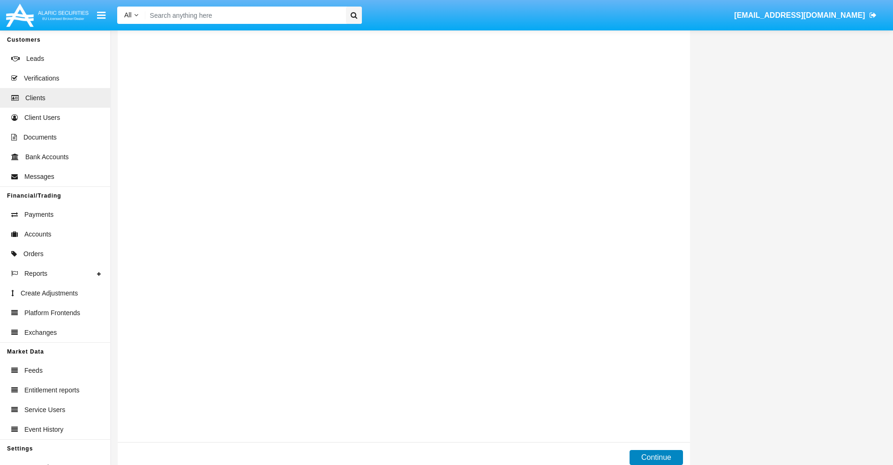
scroll to position [0, 0]
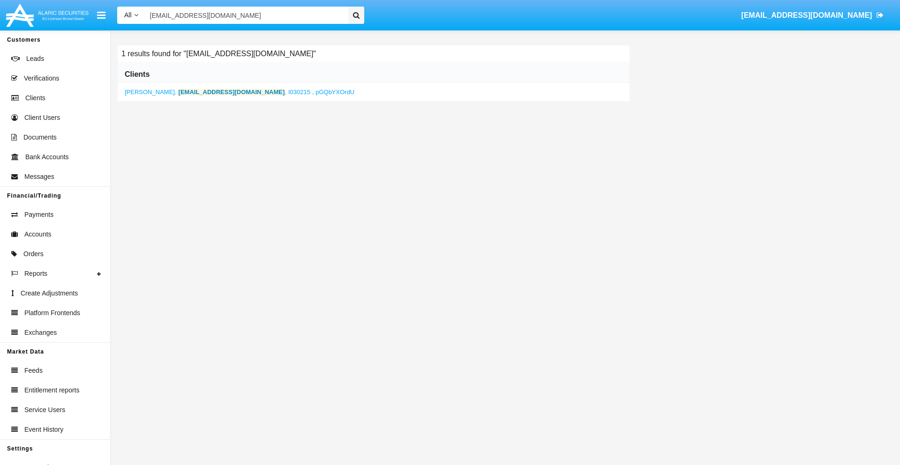
type input "[EMAIL_ADDRESS][DOMAIN_NAME]"
click at [196, 92] on b "[EMAIL_ADDRESS][DOMAIN_NAME]" at bounding box center [232, 92] width 106 height 7
